Goal: Find specific page/section: Find specific page/section

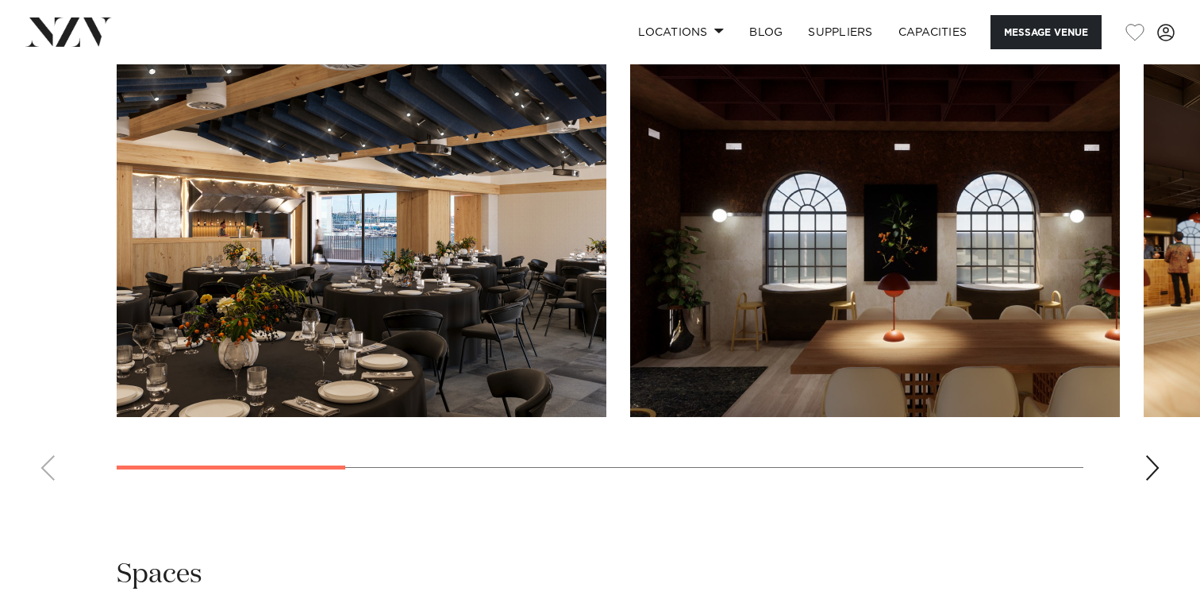
scroll to position [1580, 0]
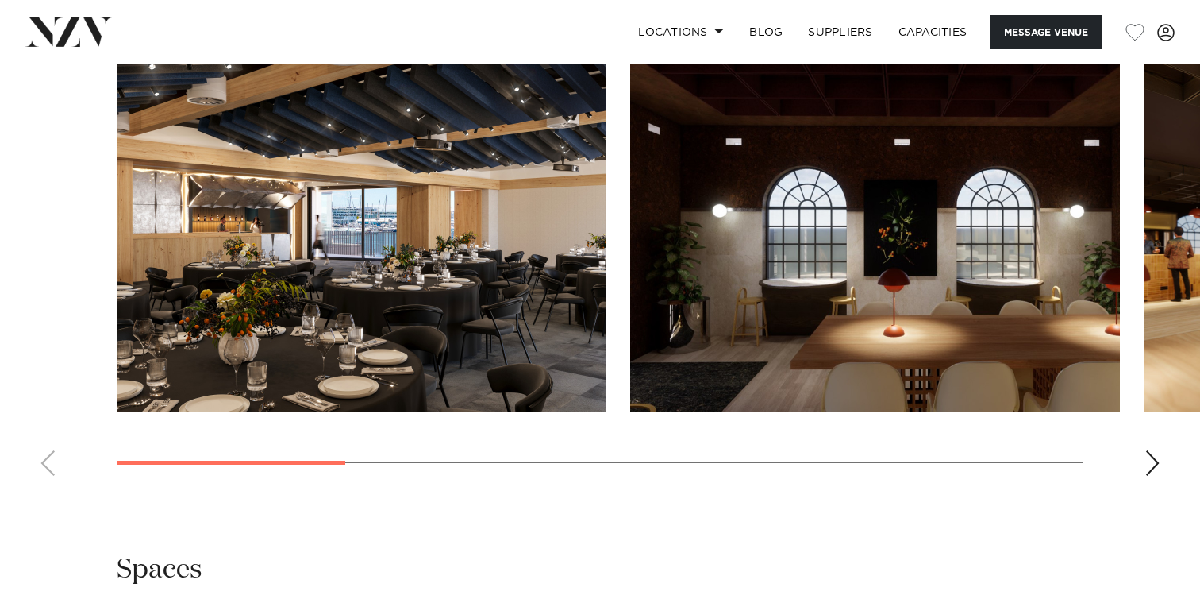
click at [1146, 468] on div "Next slide" at bounding box center [1153, 462] width 16 height 25
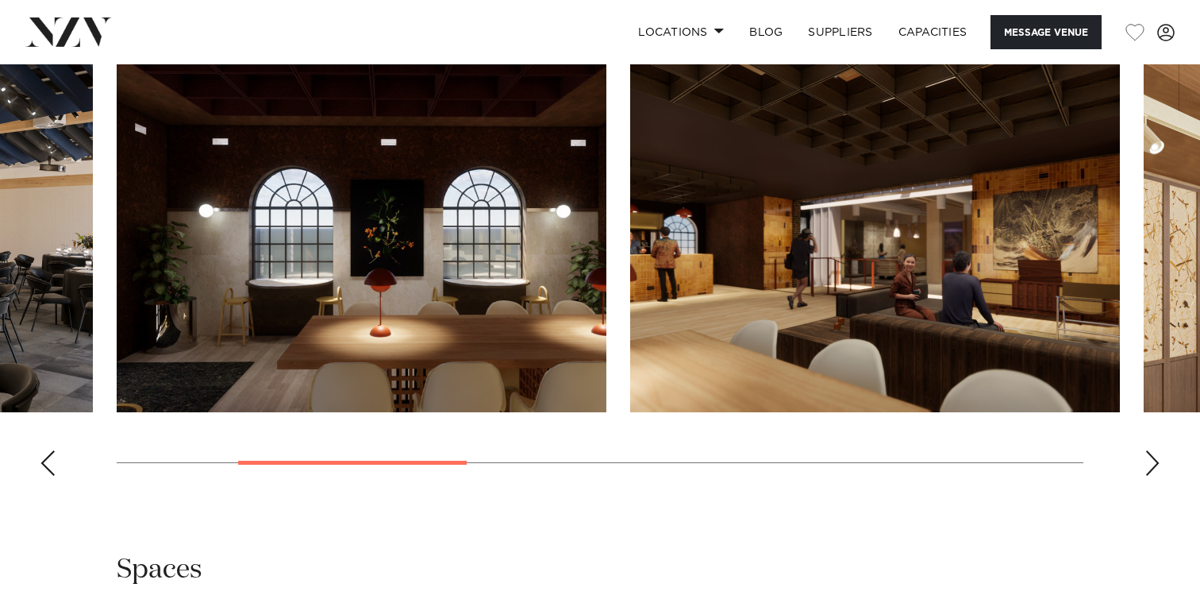
click at [1146, 468] on div "Next slide" at bounding box center [1153, 462] width 16 height 25
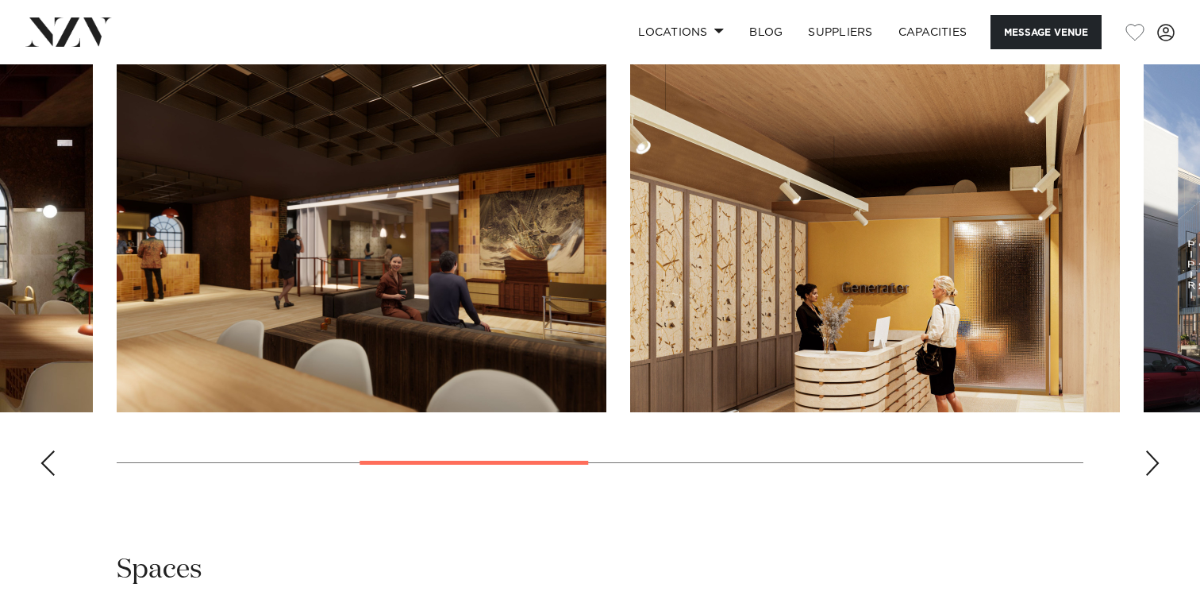
click at [1146, 468] on div "Next slide" at bounding box center [1153, 462] width 16 height 25
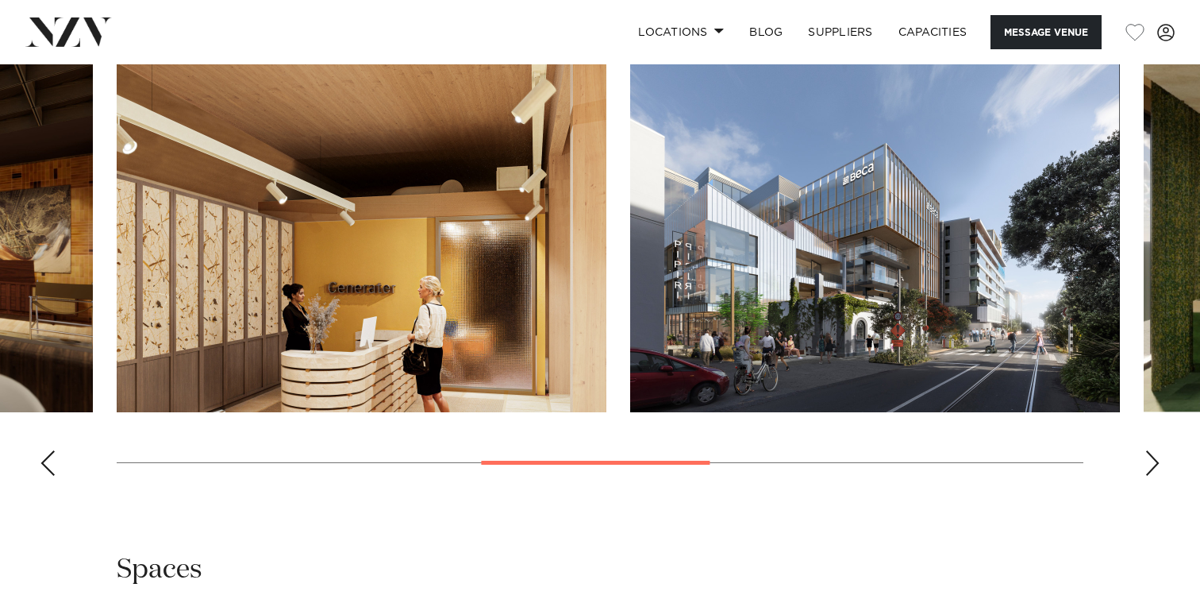
click at [1146, 468] on div "Next slide" at bounding box center [1153, 462] width 16 height 25
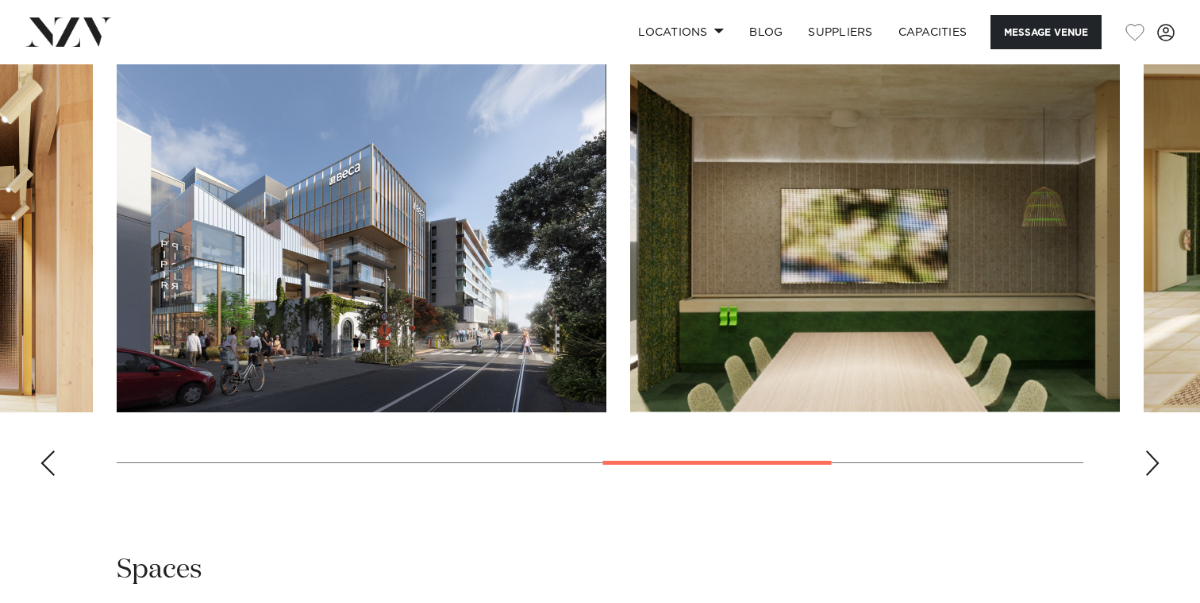
click at [1146, 468] on div "Next slide" at bounding box center [1153, 462] width 16 height 25
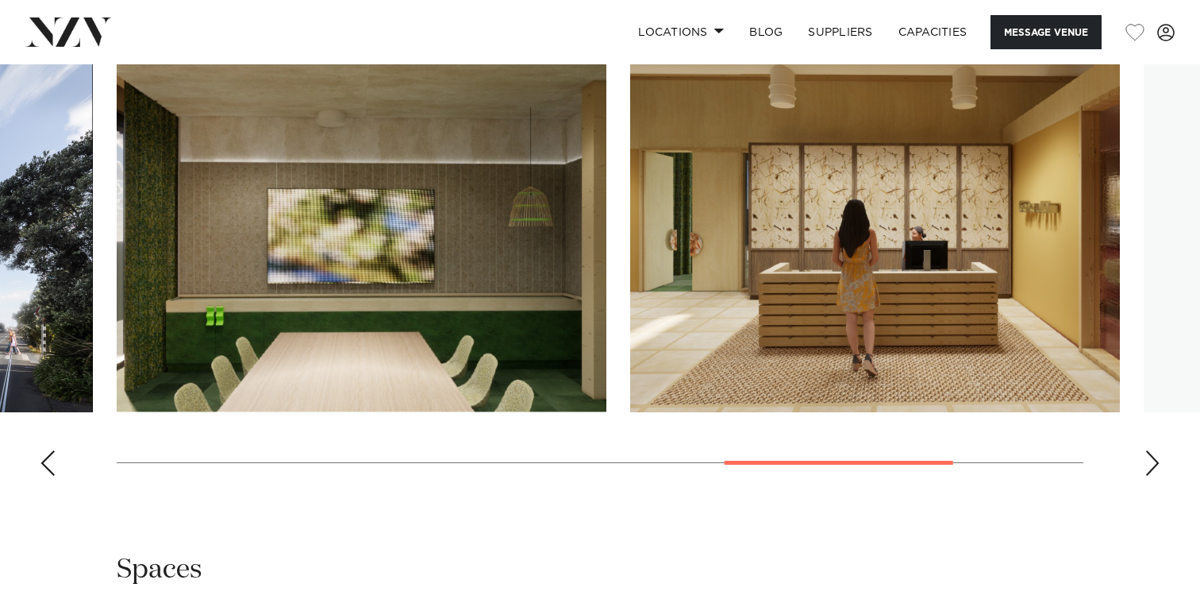
click at [1146, 468] on div "Next slide" at bounding box center [1153, 462] width 16 height 25
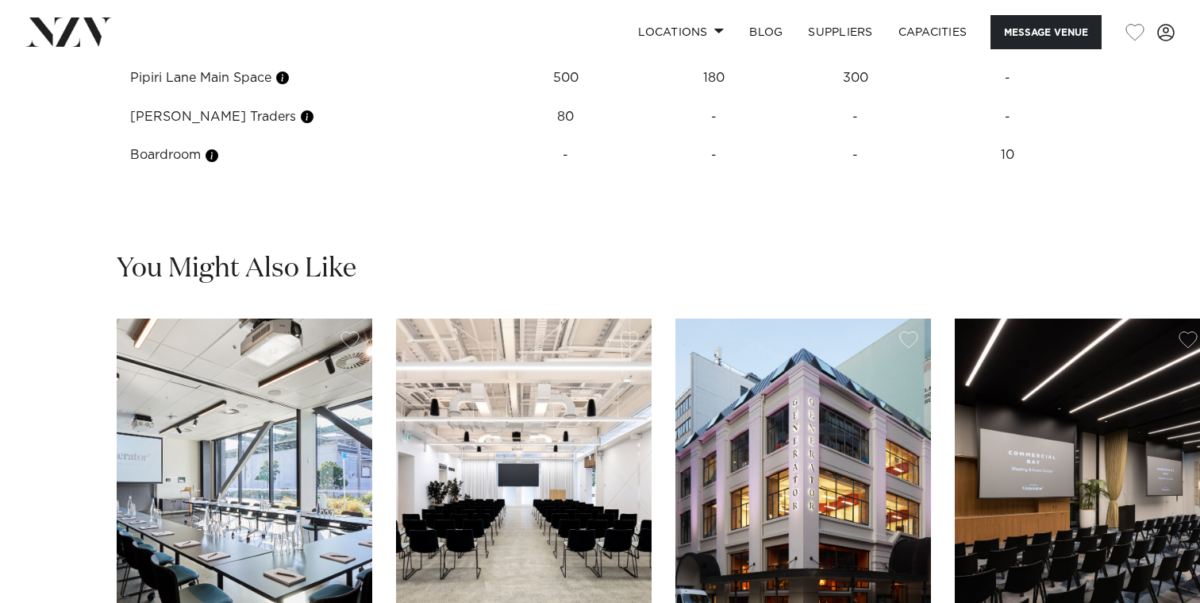
scroll to position [2193, 0]
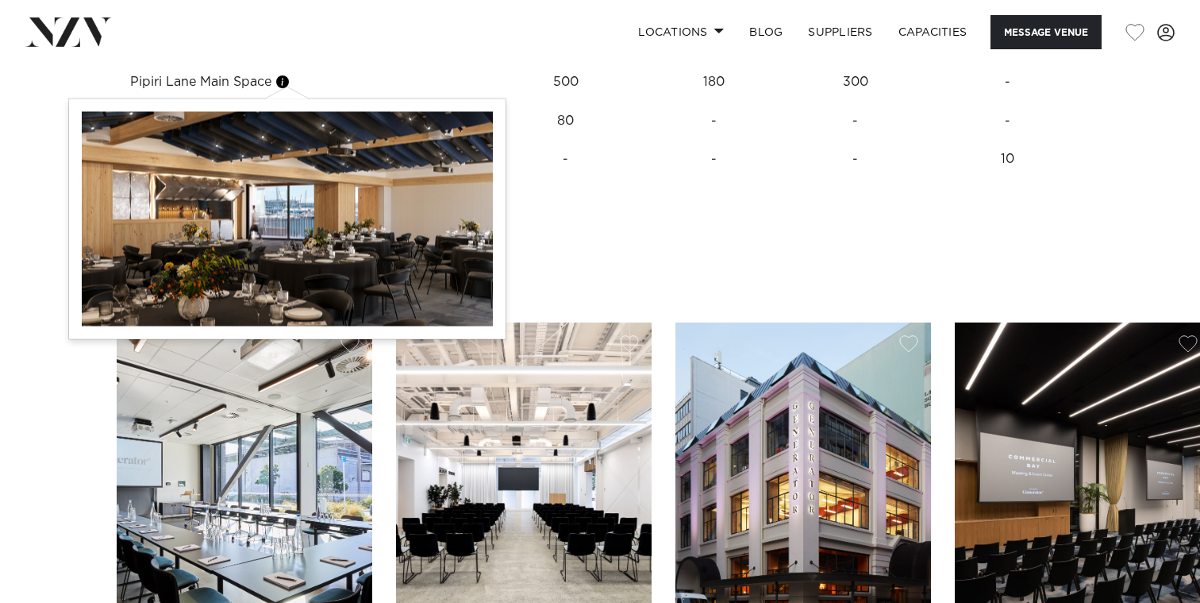
click at [287, 85] on button "button" at bounding box center [283, 82] width 16 height 16
click at [288, 85] on button "button" at bounding box center [283, 82] width 16 height 16
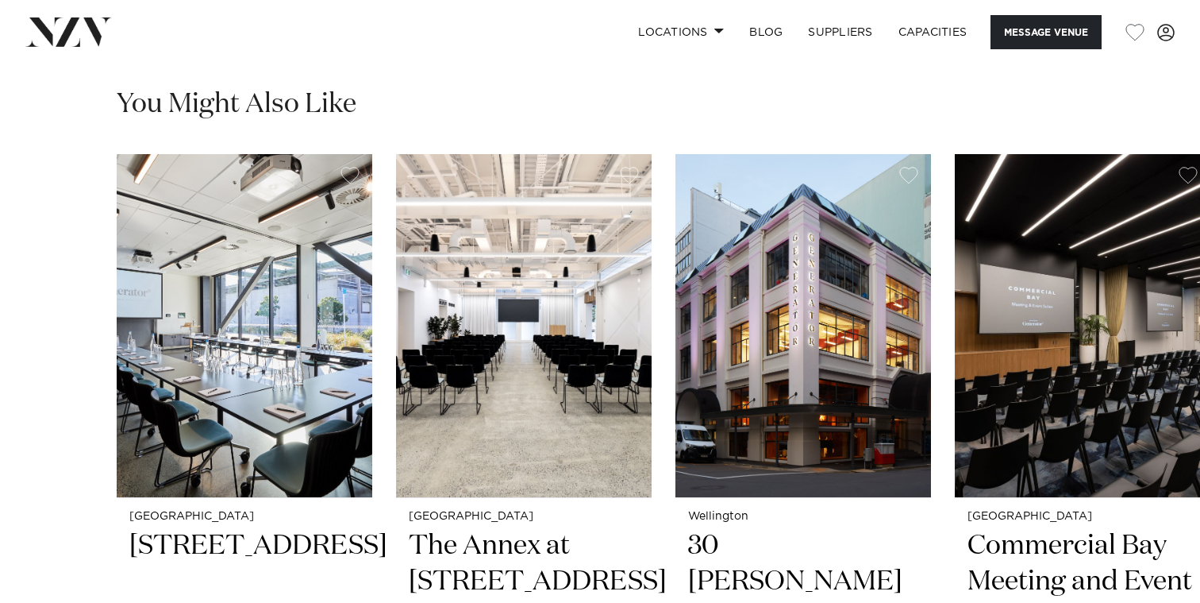
scroll to position [2369, 0]
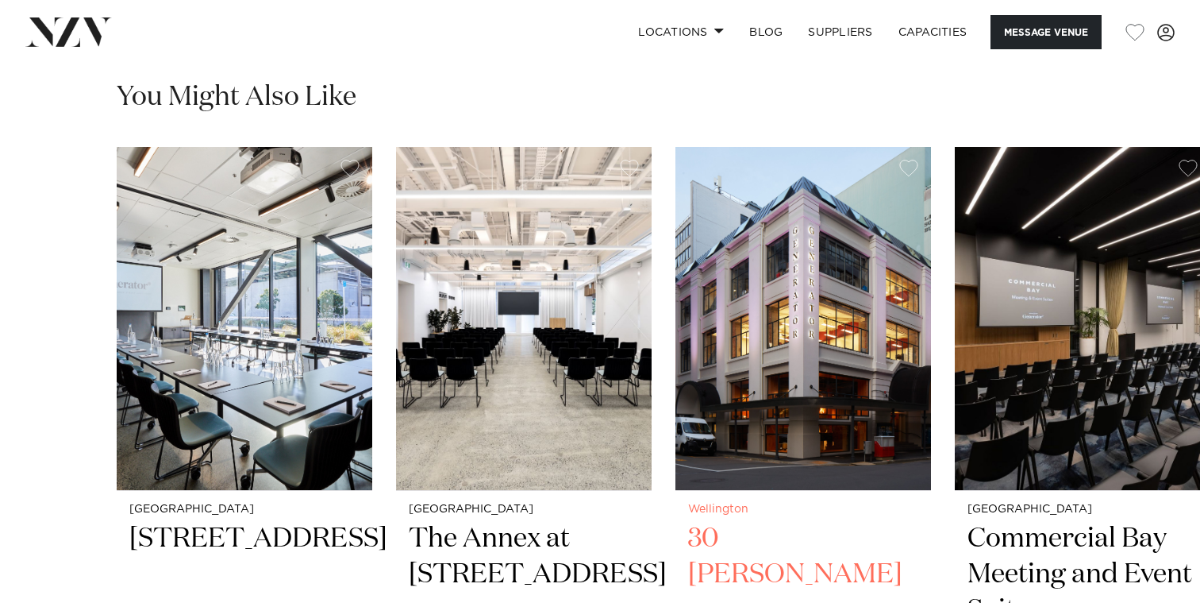
click at [733, 426] on img "3 / 6" at bounding box center [804, 318] width 256 height 343
